Goal: Information Seeking & Learning: Learn about a topic

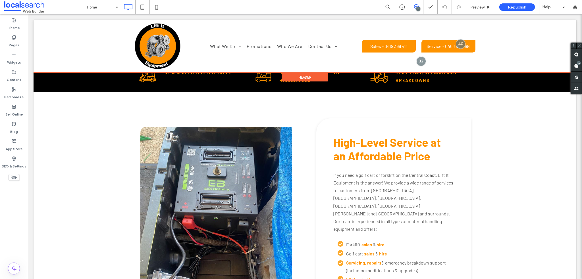
scroll to position [284, 0]
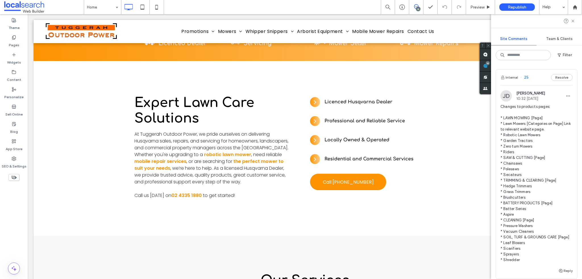
scroll to position [28, 0]
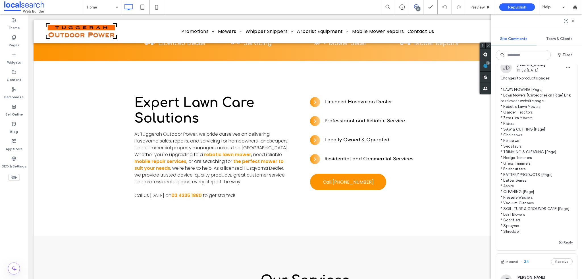
click at [528, 116] on span "Changes to products pages: * LAWN MOWING [Page] * Lawn Mowers [Categories on Pa…" at bounding box center [536, 155] width 72 height 159
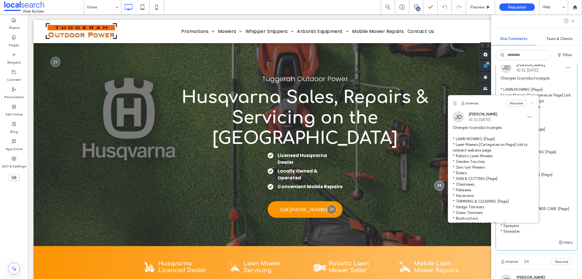
click at [529, 102] on icon at bounding box center [531, 103] width 5 height 5
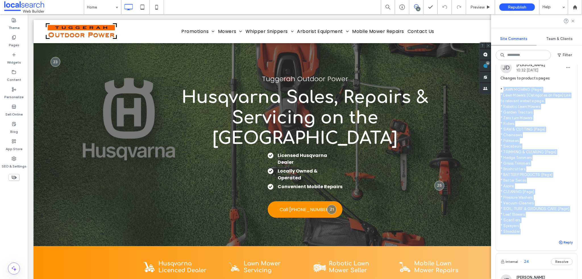
drag, startPoint x: 502, startPoint y: 90, endPoint x: 560, endPoint y: 249, distance: 169.3
click at [560, 249] on div "Internal 25 Resolve [PERSON_NAME] Driver 10:32 [DATE] Changes to products pages…" at bounding box center [536, 145] width 81 height 209
copy div "LAWN MOWING [Page] * Lawn Mowers [Categories on Page] Link to relevant website …"
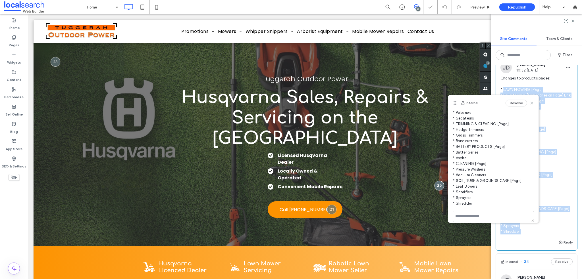
scroll to position [82, 0]
click at [538, 235] on span "Changes to products pages: * LAWN MOWING [Page] * Lawn Mowers [Categories on Pa…" at bounding box center [536, 155] width 72 height 159
drag, startPoint x: 537, startPoint y: 237, endPoint x: 522, endPoint y: 117, distance: 120.8
click at [513, 95] on div "Site Comments Team & Clients Filter Internal 25 Resolve [PERSON_NAME] Driver 10…" at bounding box center [536, 146] width 91 height 265
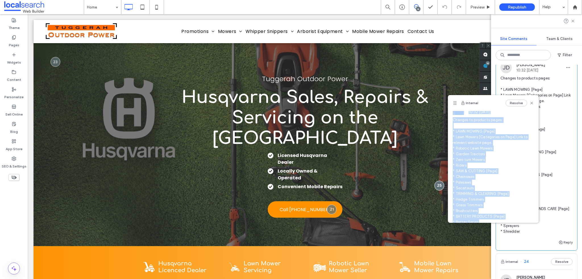
scroll to position [0, 0]
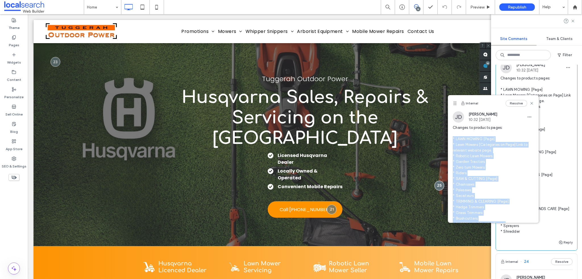
drag, startPoint x: 475, startPoint y: 199, endPoint x: 450, endPoint y: 137, distance: 67.2
click at [450, 137] on div "[PERSON_NAME] Driver 10:32 [DATE] Changes to products pages: * LAWN MOWING [Pag…" at bounding box center [493, 199] width 90 height 177
copy span "* LAWN MOWING [Page] * Lawn Mowers [Categories on Page] Link to relevant websit…"
